Goal: Find specific page/section: Find specific page/section

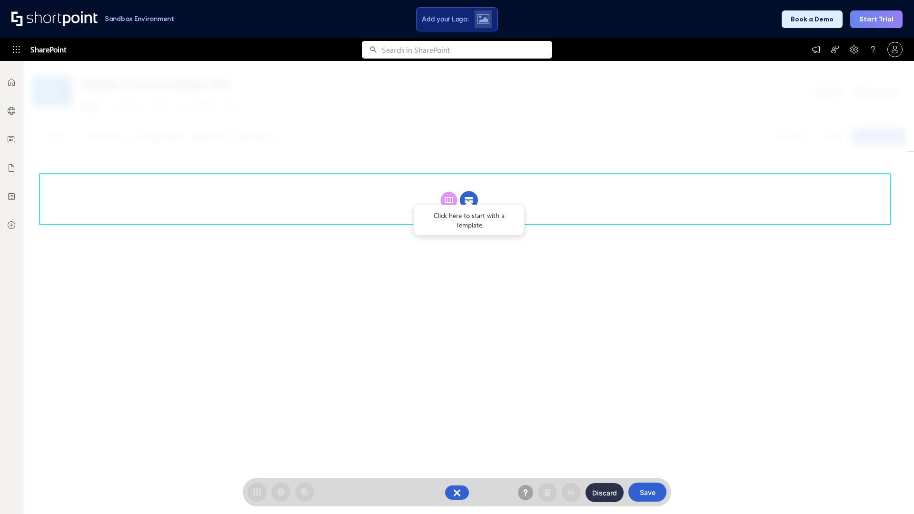
click at [469, 200] on circle at bounding box center [469, 200] width 18 height 18
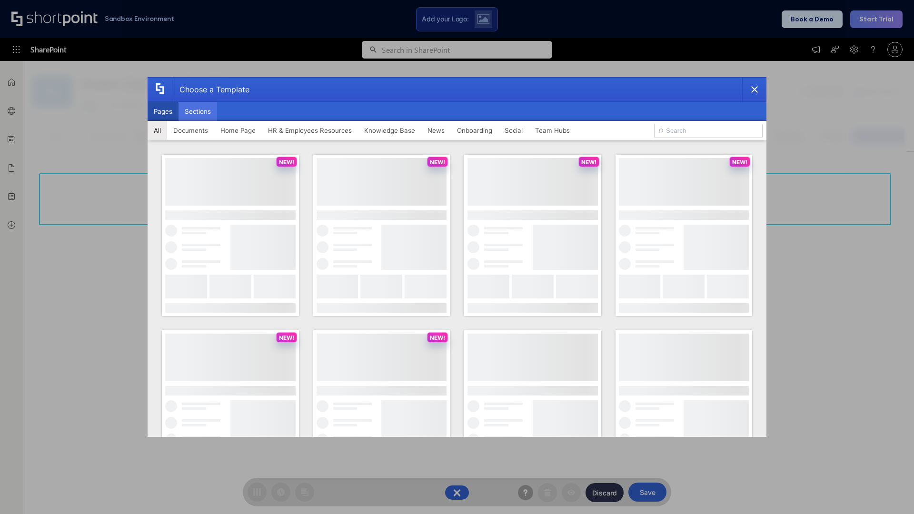
click at [198, 111] on button "Sections" at bounding box center [197, 111] width 39 height 19
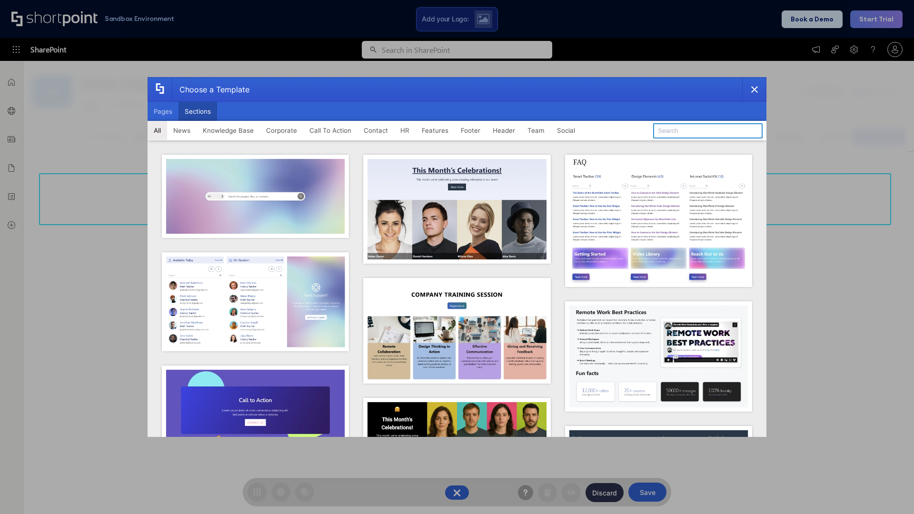
type input "FAQ 2"
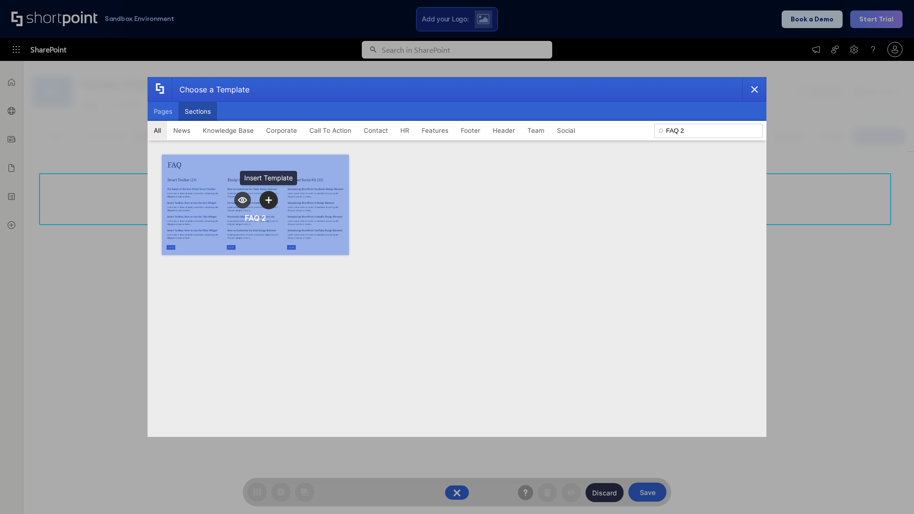
click at [268, 200] on icon "template selector" at bounding box center [268, 200] width 7 height 7
